Goal: Information Seeking & Learning: Find specific fact

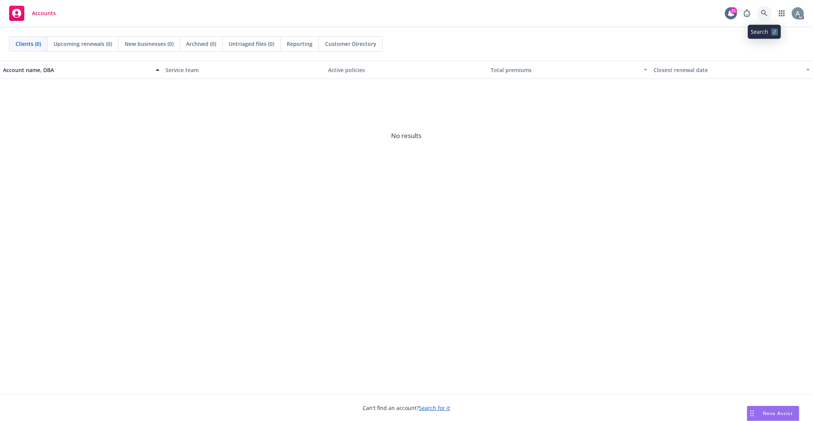
drag, startPoint x: 765, startPoint y: 13, endPoint x: 757, endPoint y: 34, distance: 22.2
click at [765, 13] on icon at bounding box center [764, 13] width 6 height 6
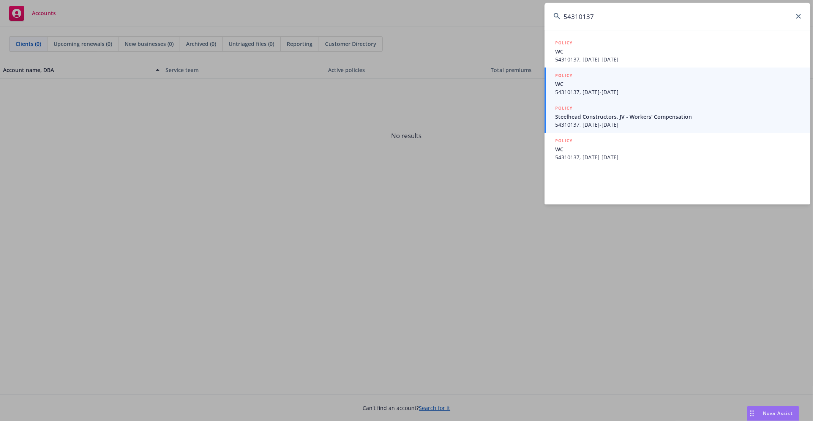
type input "54310137"
click at [630, 121] on span "54310137, [DATE]-[DATE]" at bounding box center [678, 125] width 246 height 8
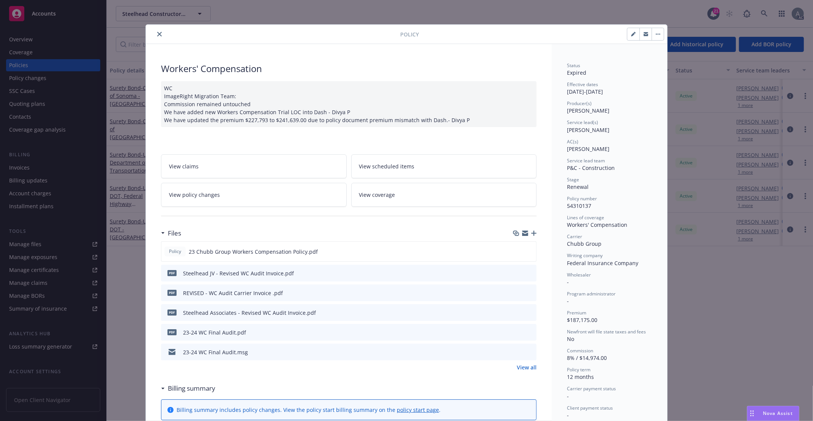
click at [157, 34] on icon "close" at bounding box center [159, 34] width 5 height 5
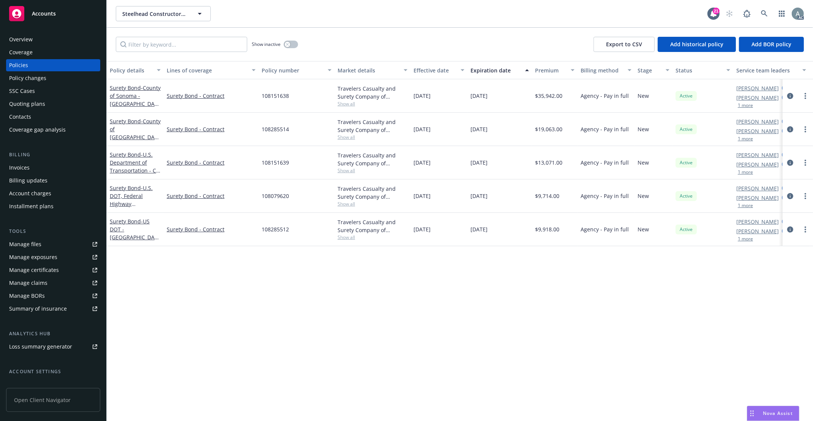
click at [24, 41] on div "Overview" at bounding box center [21, 39] width 24 height 12
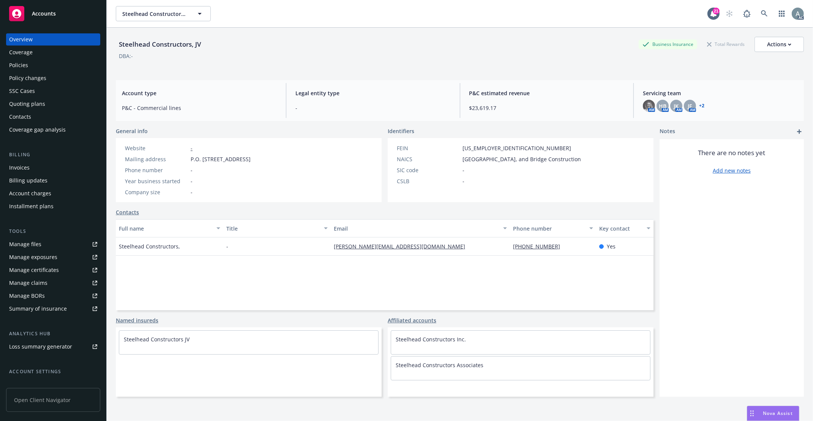
click at [185, 46] on div "Steelhead Constructors, JV" at bounding box center [160, 44] width 88 height 10
drag, startPoint x: 192, startPoint y: 45, endPoint x: 113, endPoint y: 47, distance: 78.6
click at [113, 47] on div "Steelhead Constructors, JV Business Insurance Total Rewards Actions DBA: - Acco…" at bounding box center [460, 238] width 706 height 421
copy div "Steelhead Constructors"
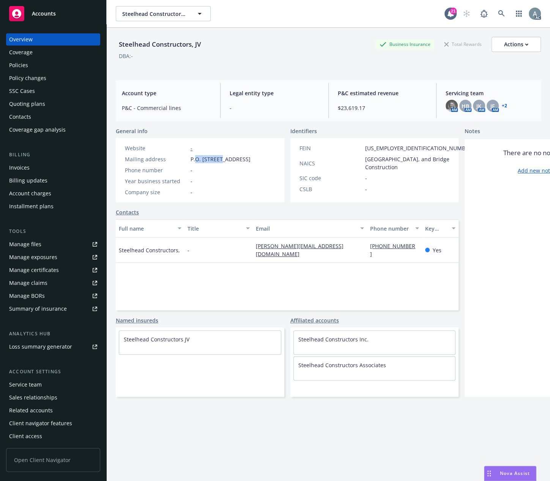
drag, startPoint x: 221, startPoint y: 158, endPoint x: 197, endPoint y: 157, distance: 24.7
click at [197, 157] on span "P.O. [STREET_ADDRESS]" at bounding box center [221, 159] width 60 height 8
